Goal: Information Seeking & Learning: Learn about a topic

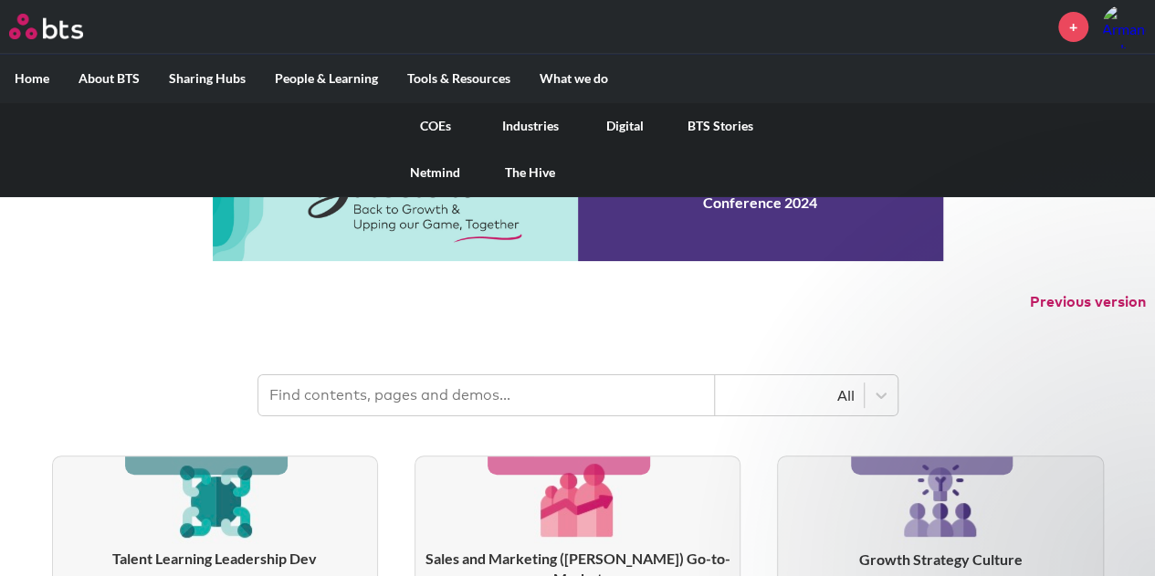
click at [446, 120] on link "COEs" at bounding box center [435, 125] width 95 height 47
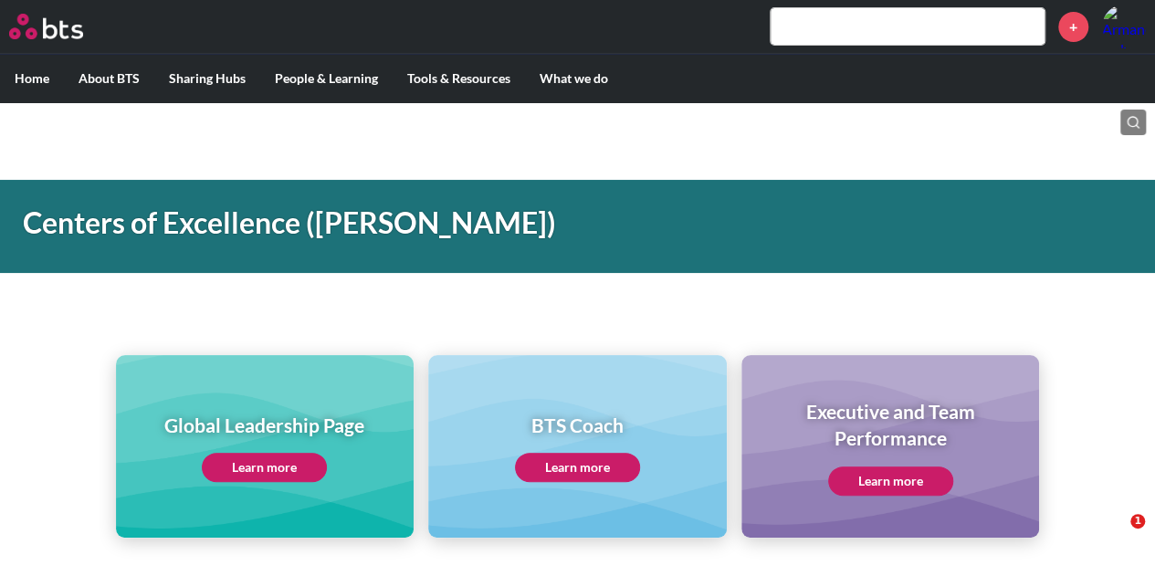
scroll to position [91, 0]
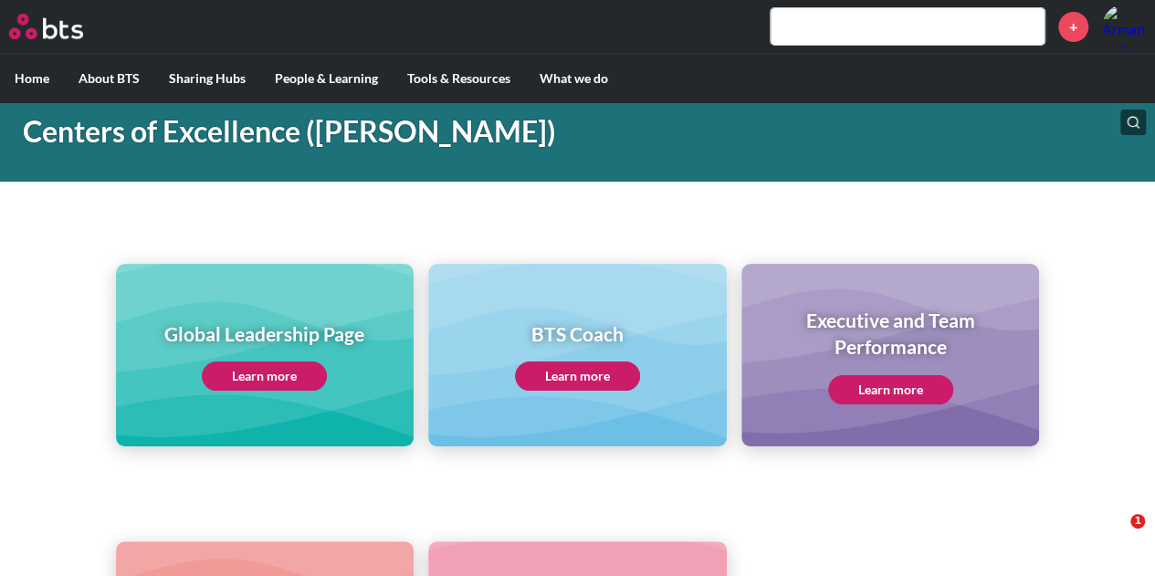
click at [259, 367] on link "Learn more" at bounding box center [264, 376] width 125 height 29
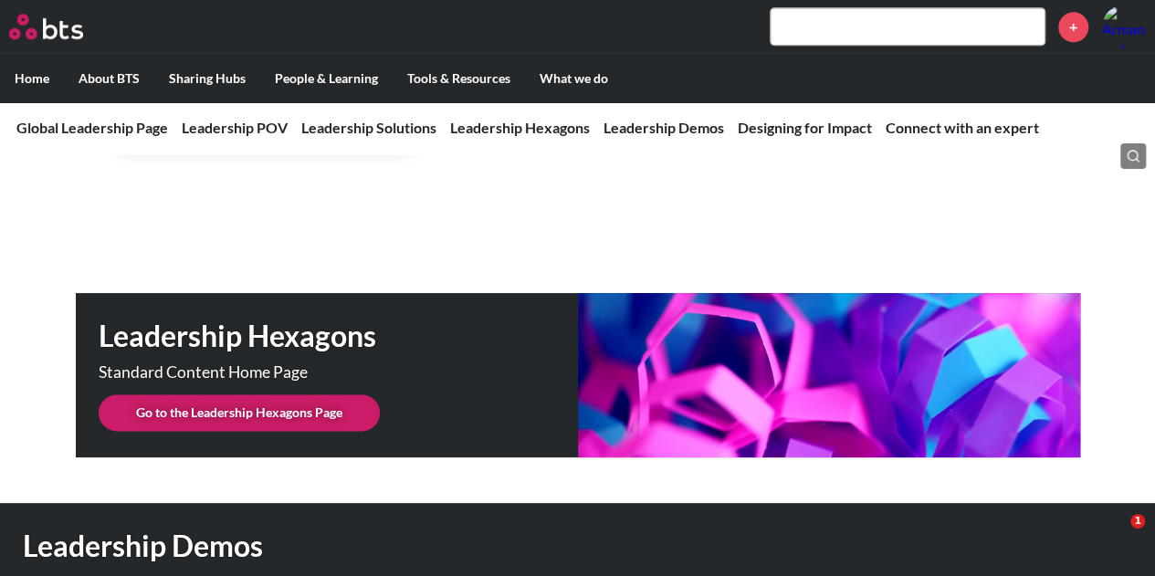
scroll to position [4566, 0]
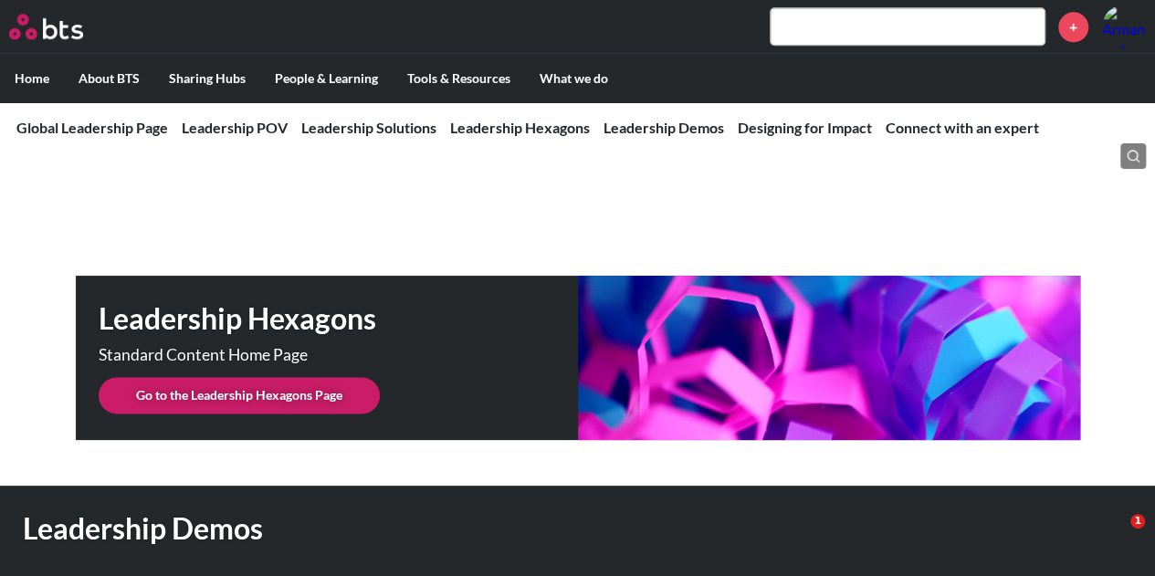
click at [216, 377] on link "Go to the Leadership Hexagons Page" at bounding box center [239, 395] width 281 height 37
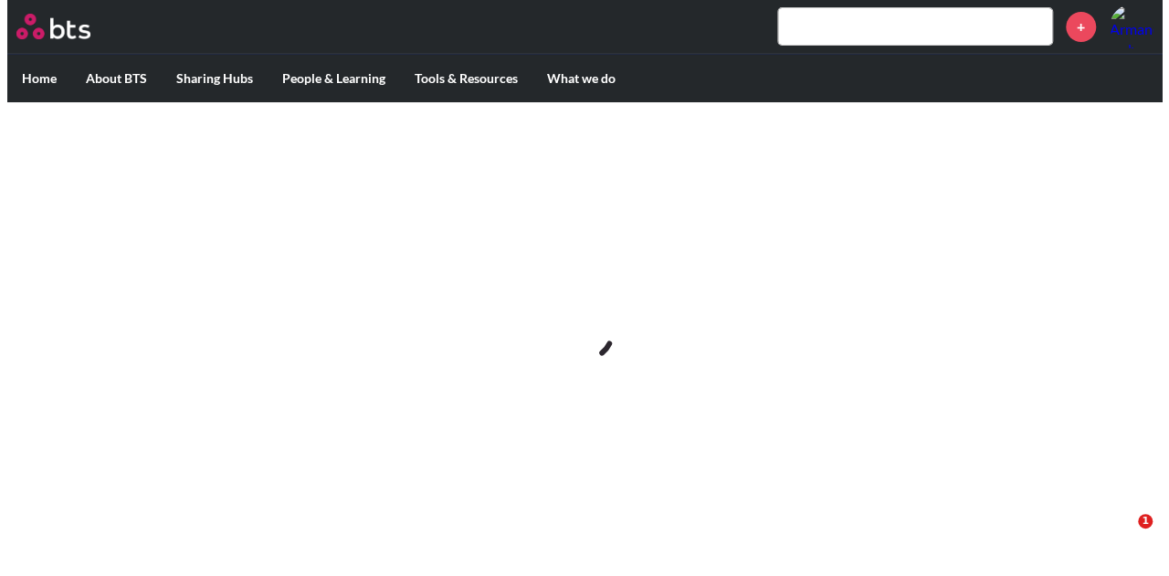
scroll to position [0, 0]
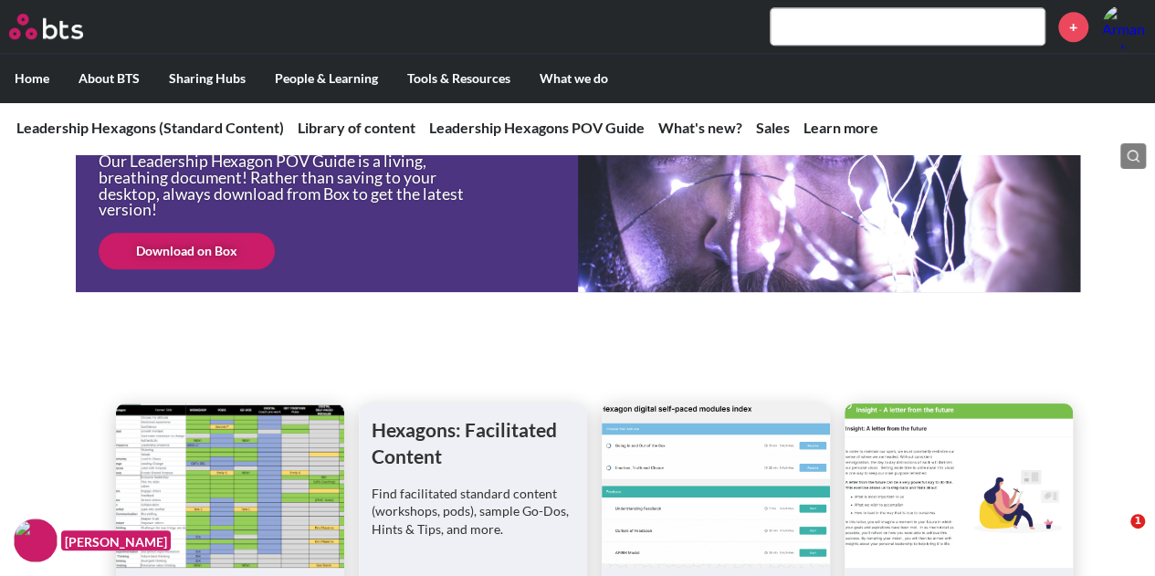
scroll to position [274, 0]
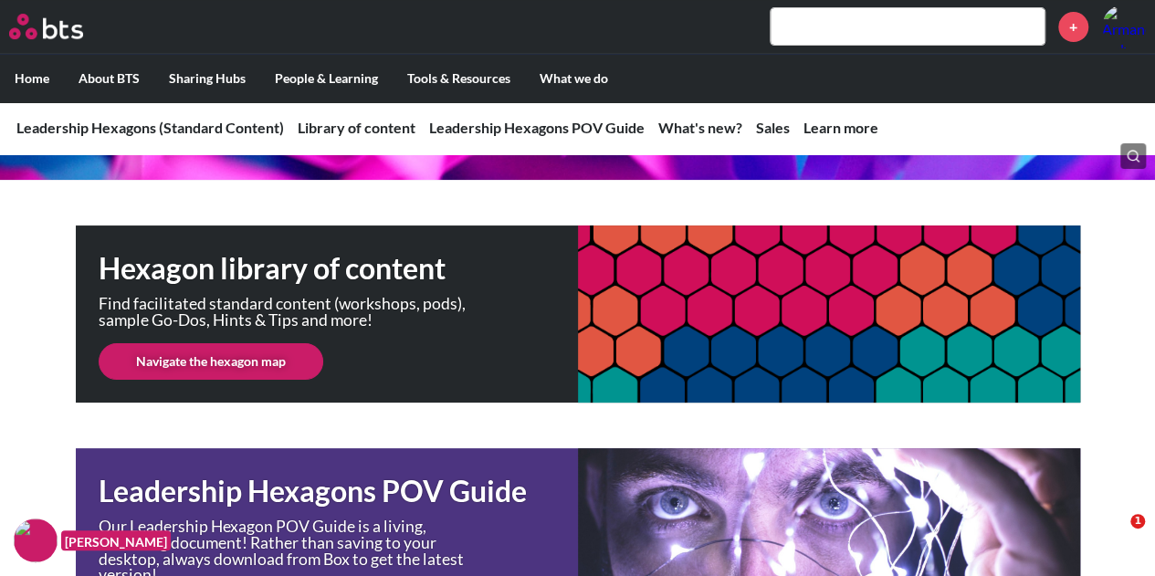
click at [185, 366] on link "Navigate the hexagon map" at bounding box center [211, 361] width 225 height 37
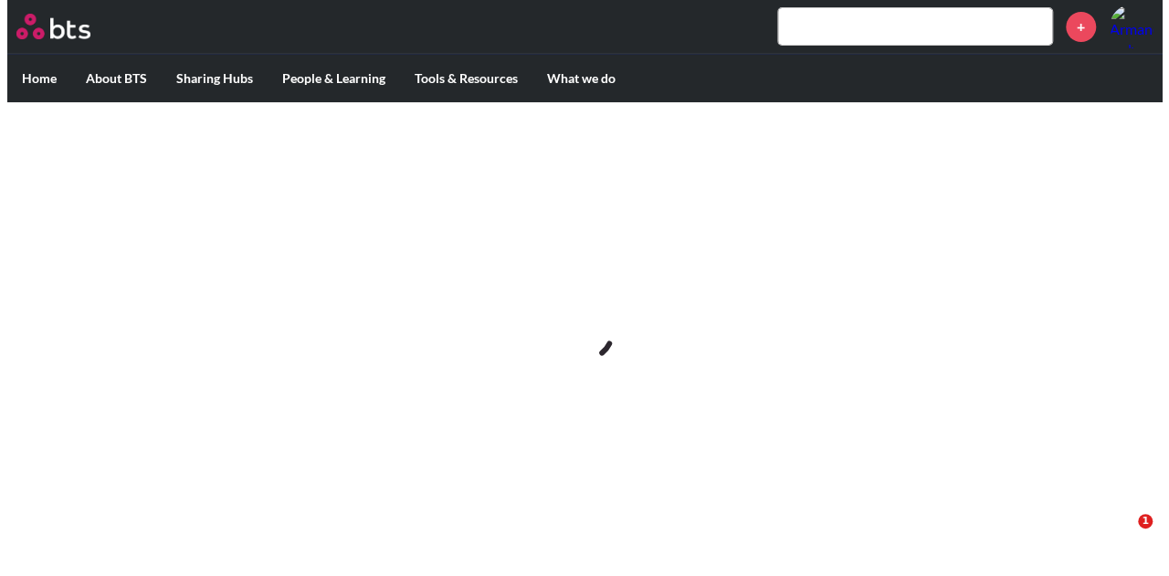
scroll to position [0, 0]
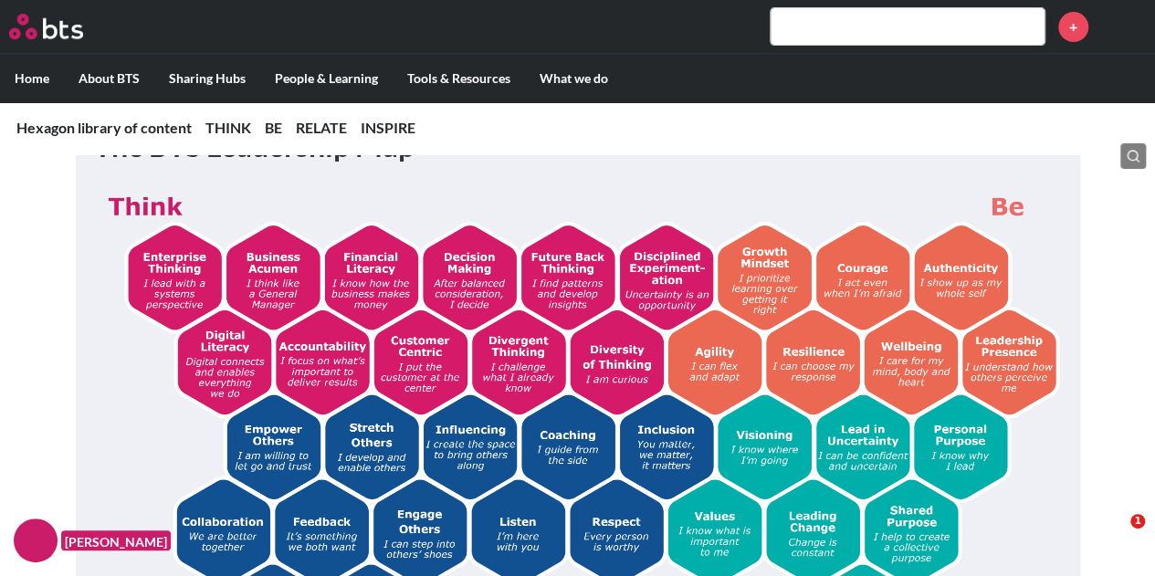
scroll to position [365, 0]
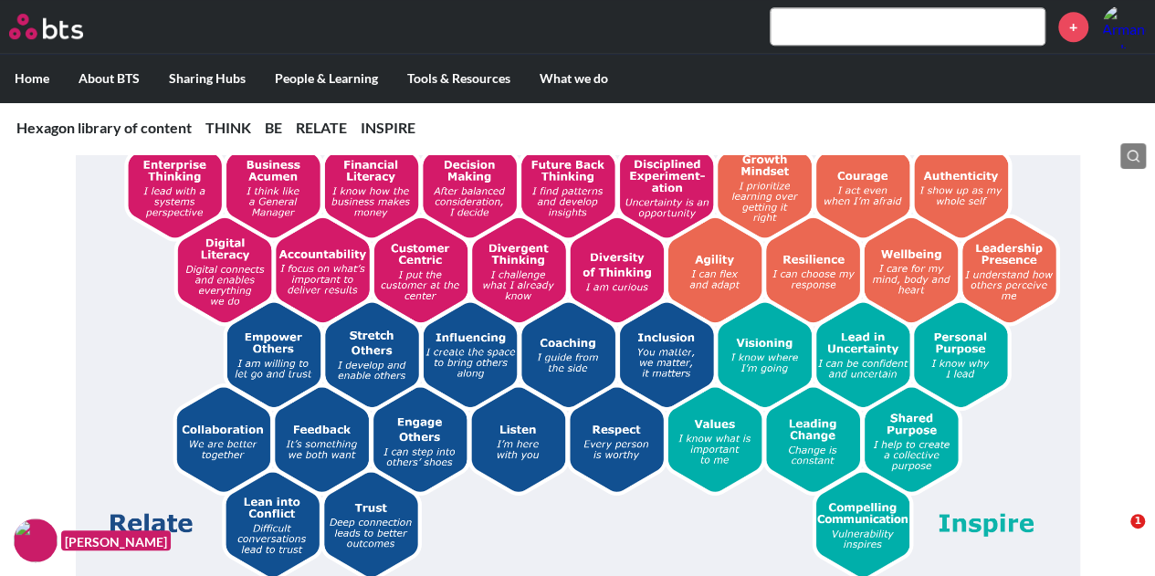
click at [749, 366] on img at bounding box center [578, 336] width 968 height 488
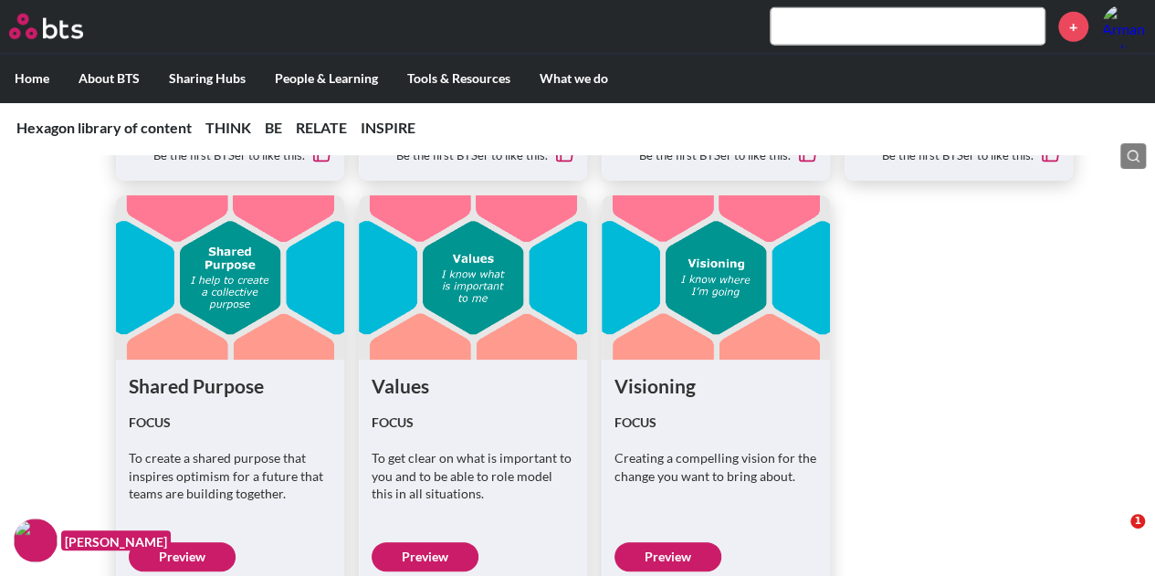
scroll to position [6210, 0]
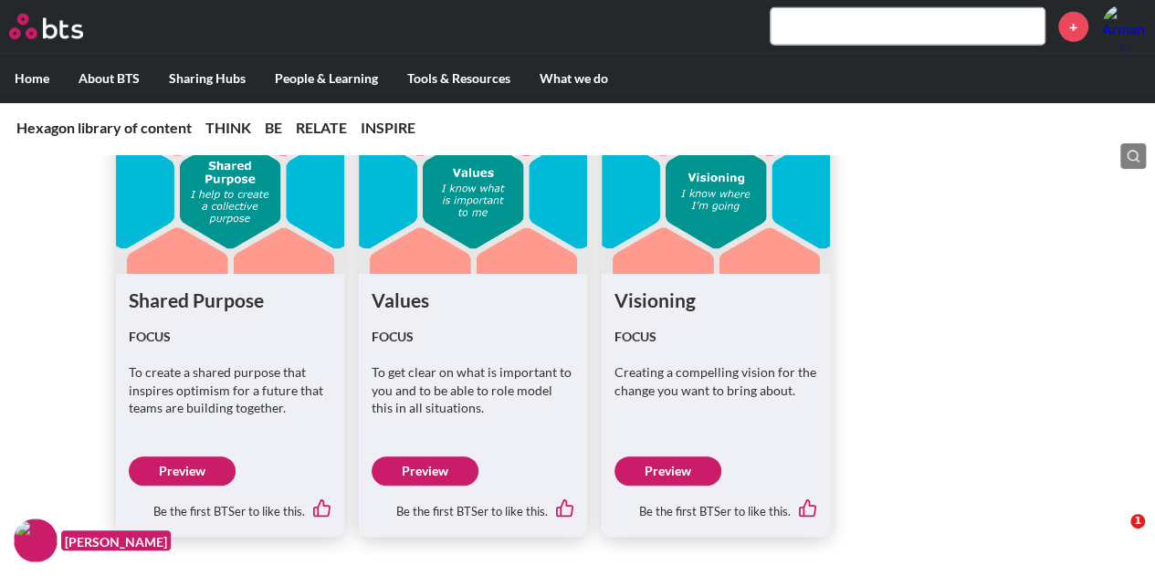
click at [679, 459] on link "Preview" at bounding box center [668, 471] width 107 height 29
